Goal: Task Accomplishment & Management: Use online tool/utility

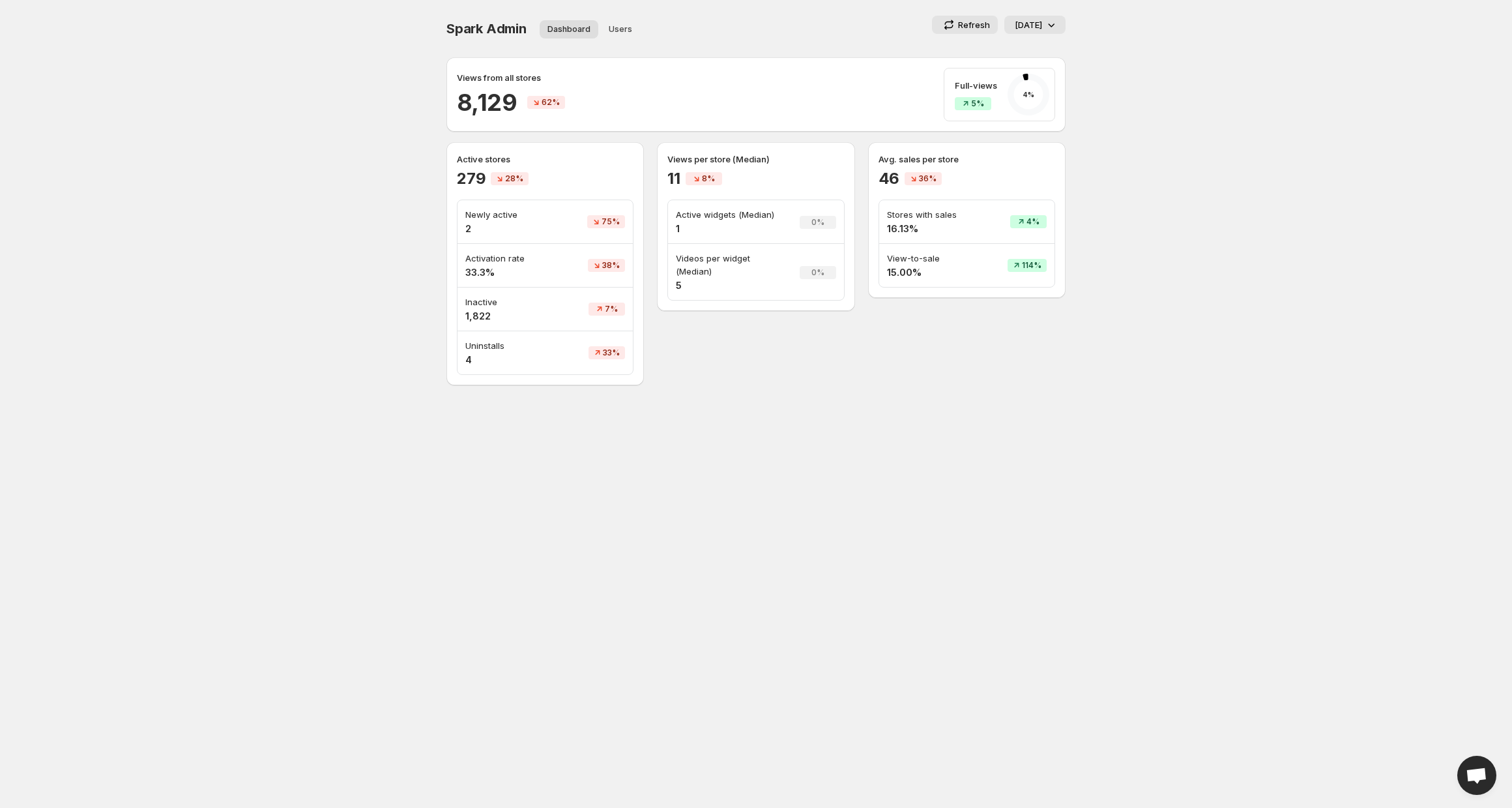
click at [955, 29] on icon at bounding box center [949, 25] width 13 height 13
click at [1149, 110] on body "Home Feeds Videos Subscription Settings Spark Admin. This page is ready Spark A…" at bounding box center [756, 404] width 1512 height 808
click at [1056, 22] on icon at bounding box center [1051, 25] width 13 height 13
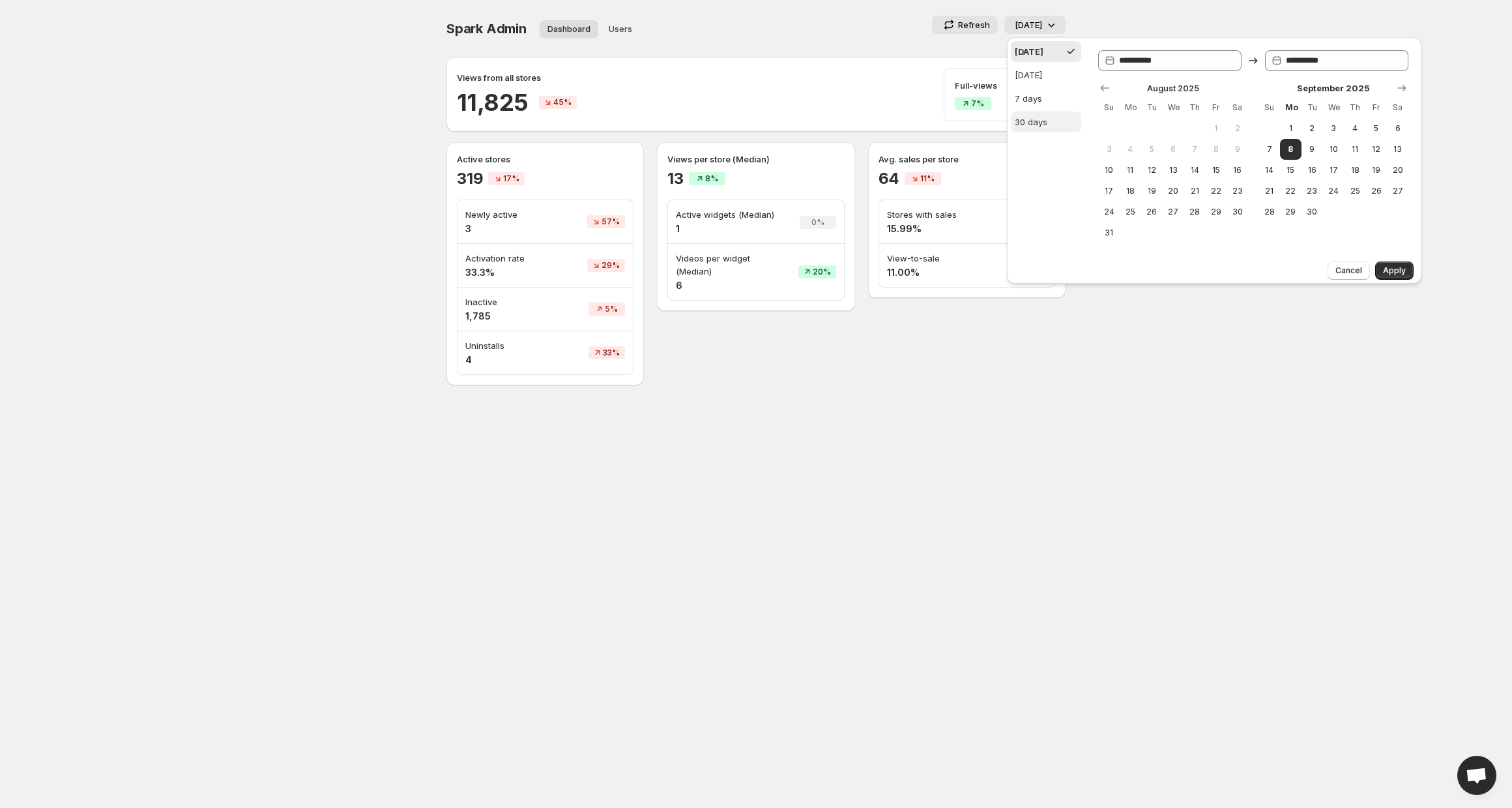
click at [1034, 118] on div "30 days" at bounding box center [1030, 122] width 32 height 13
type input "**********"
click at [1390, 268] on span "Apply" at bounding box center [1394, 270] width 23 height 11
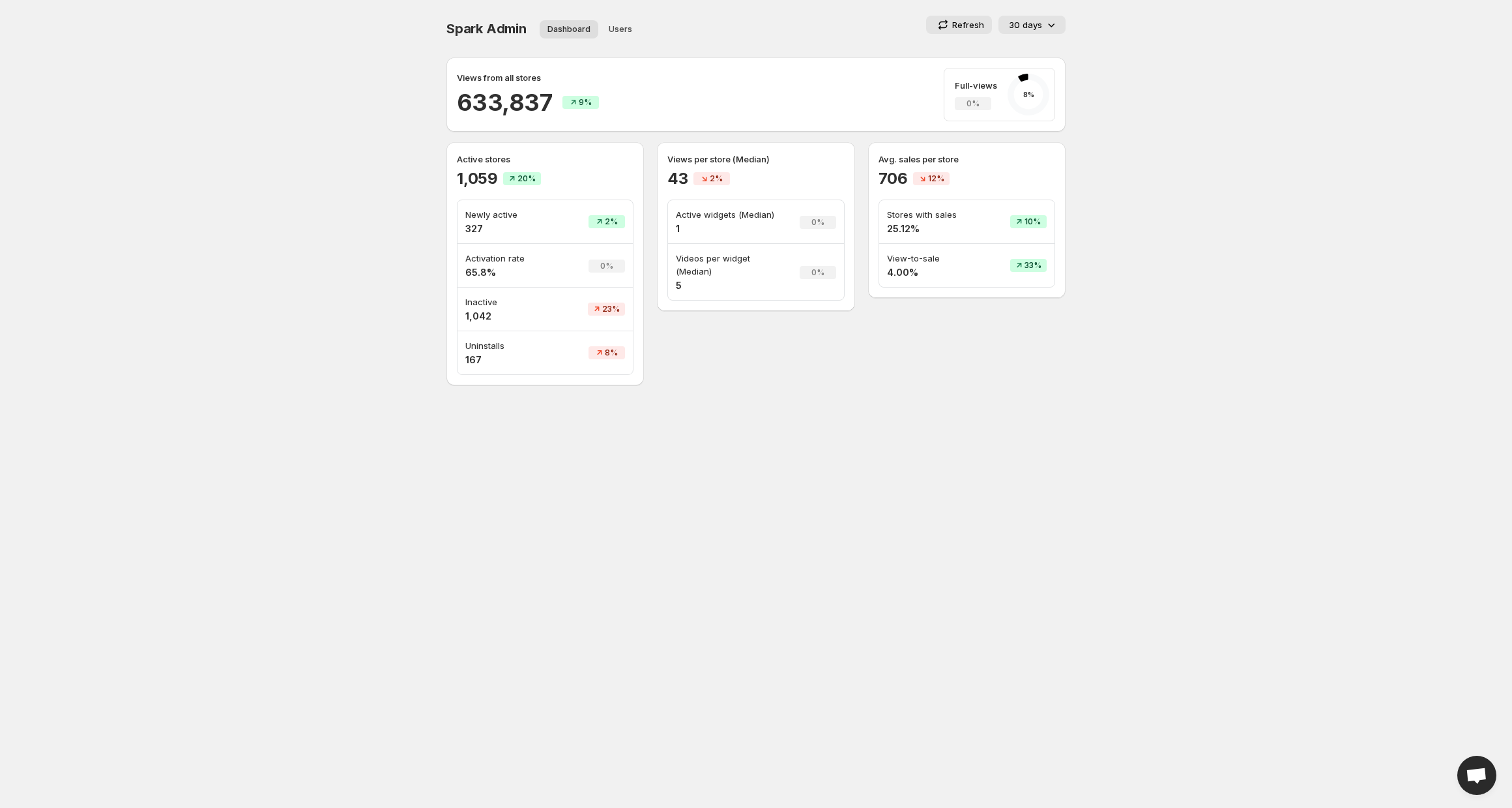
click at [1024, 25] on p "30 days" at bounding box center [1026, 25] width 33 height 13
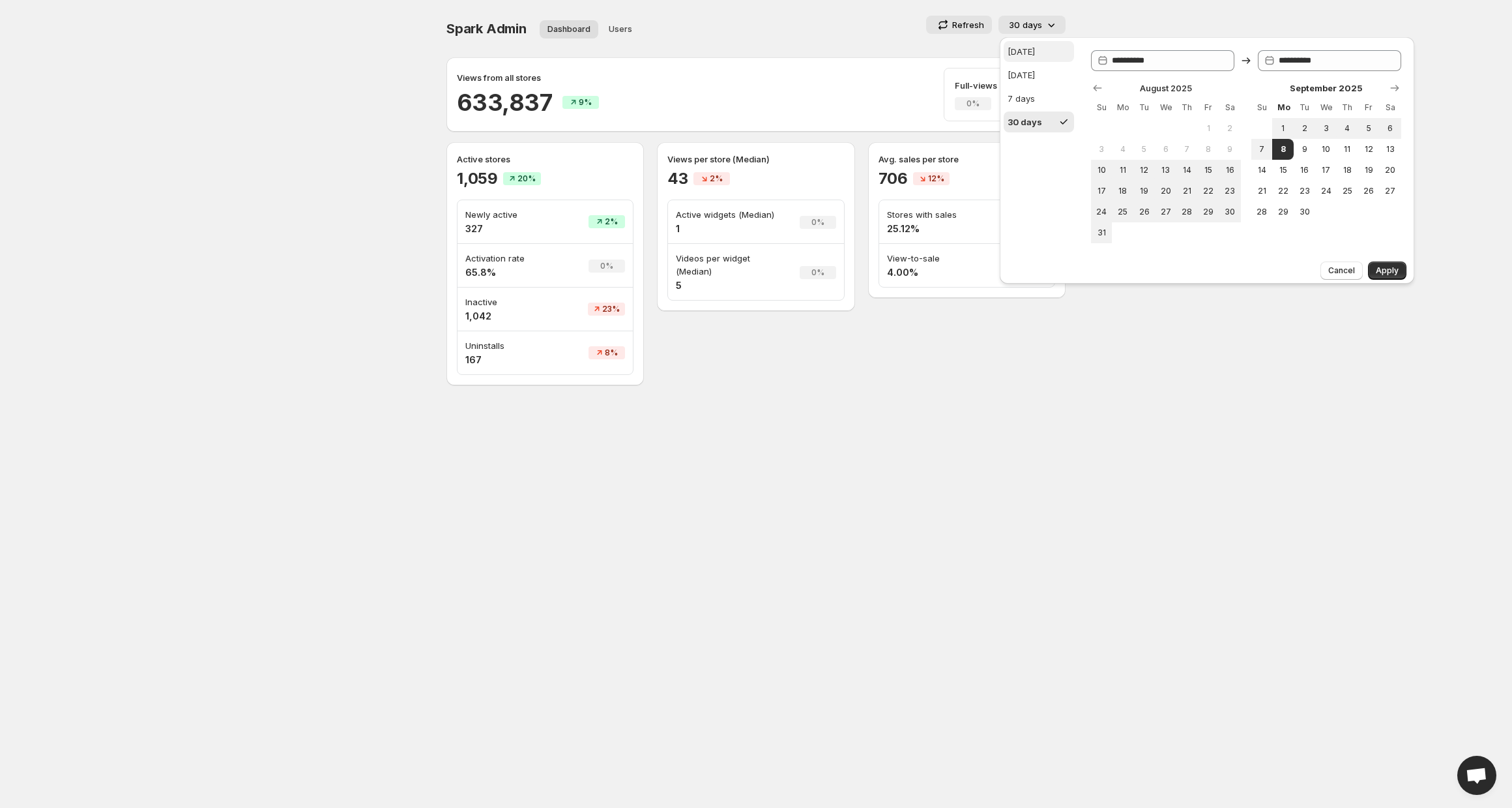
click at [1038, 48] on button "[DATE]" at bounding box center [1039, 52] width 71 height 21
click at [1035, 75] on div "[DATE]" at bounding box center [1021, 75] width 27 height 13
type input "**********"
click at [1386, 271] on span "Apply" at bounding box center [1387, 270] width 23 height 11
